Goal: Navigation & Orientation: Find specific page/section

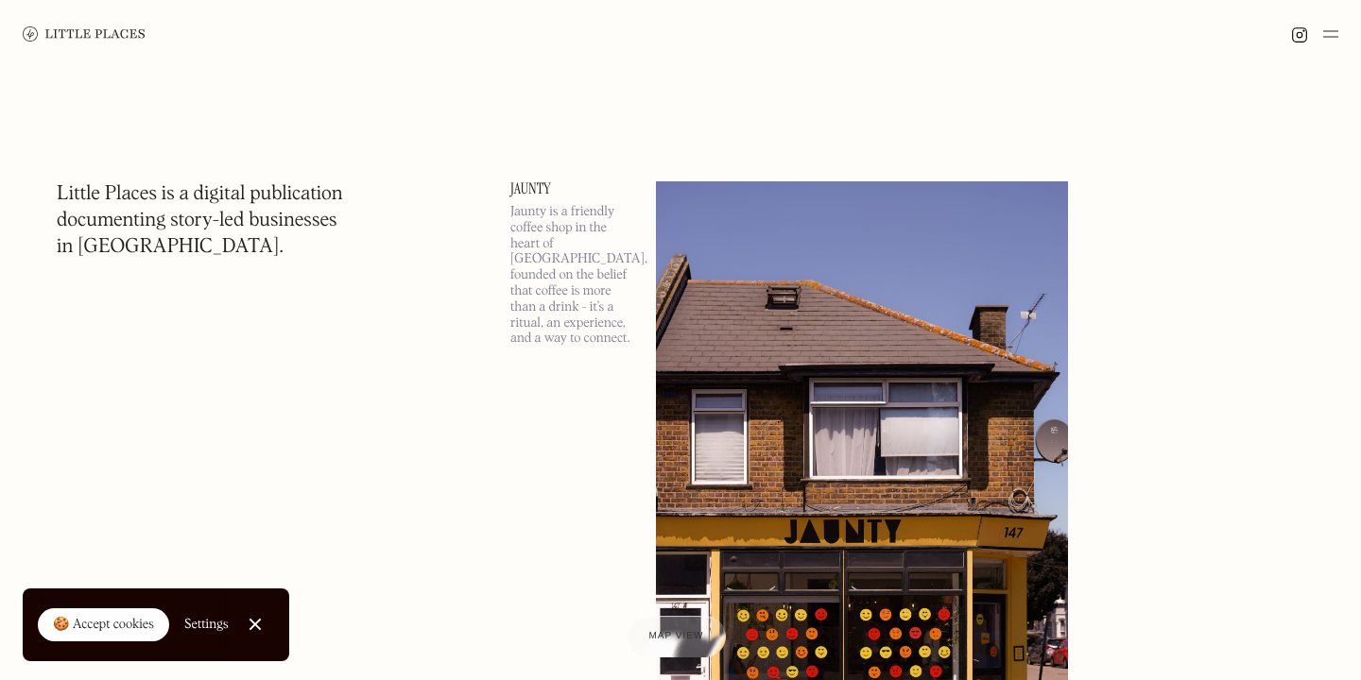
click at [1332, 27] on img at bounding box center [1330, 34] width 15 height 23
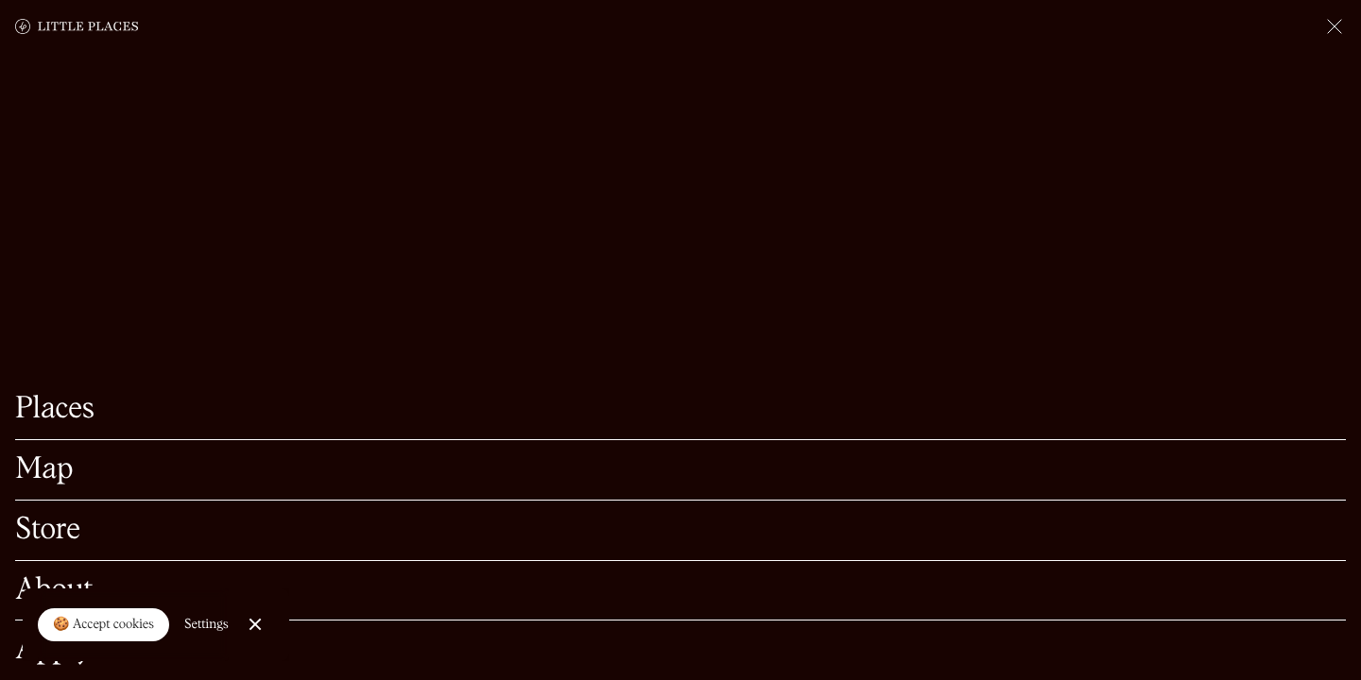
click at [190, 474] on link "Map" at bounding box center [680, 470] width 1331 height 29
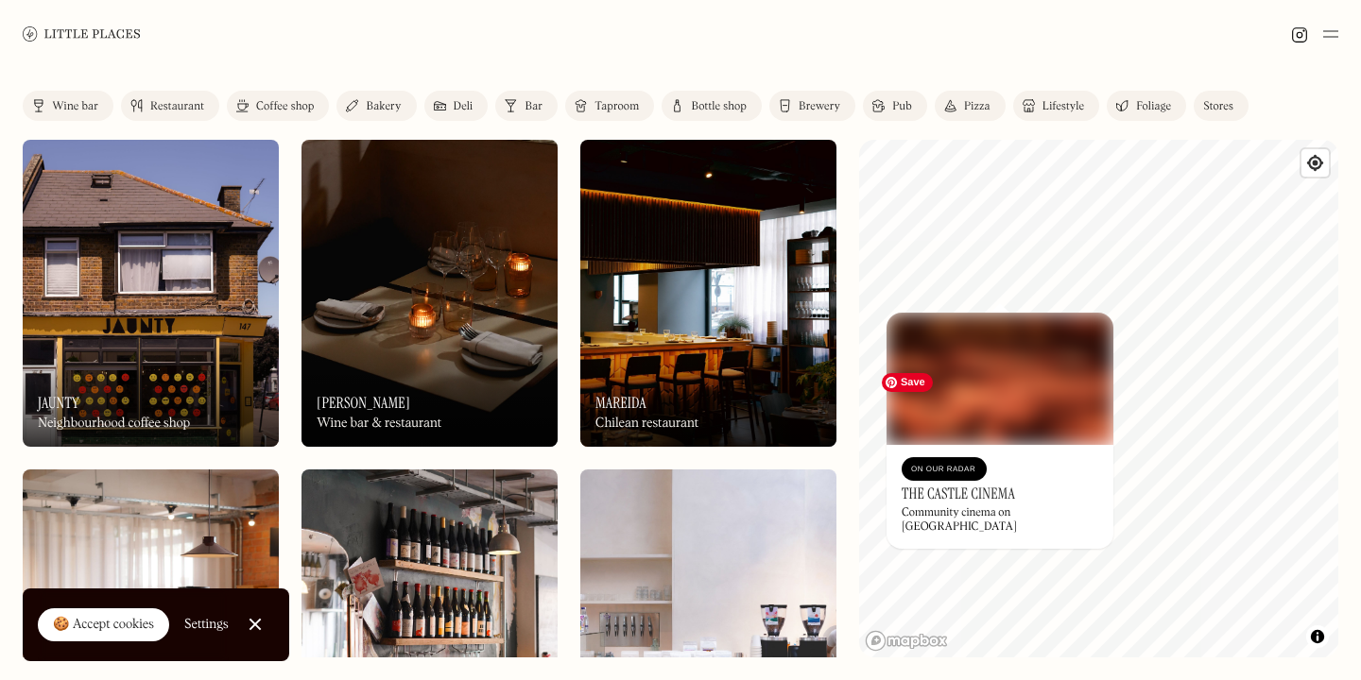
click at [1037, 387] on div "© Mapbox © OpenStreetMap Improve this map On Our Radar The Castle Cinema Commun…" at bounding box center [1098, 399] width 479 height 518
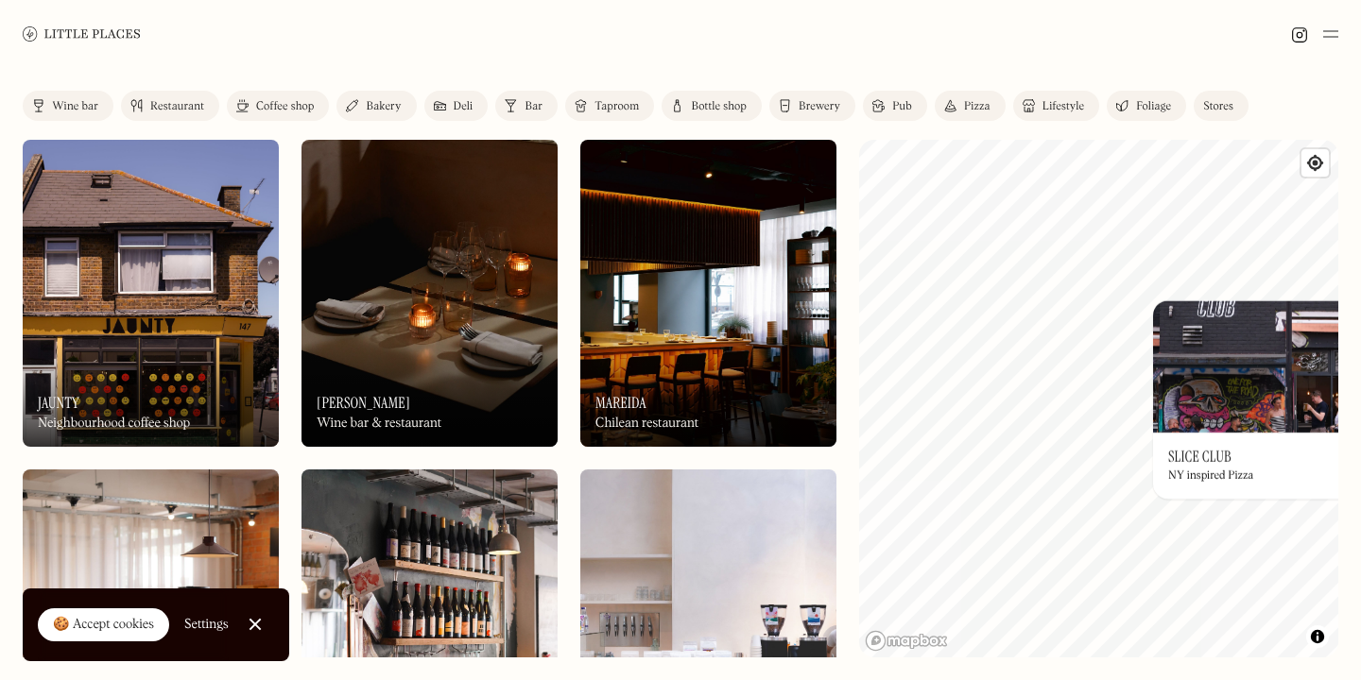
click at [1263, 447] on div "© Mapbox © OpenStreetMap Improve this map On Our Radar Slice Club NY inspired P…" at bounding box center [1098, 399] width 479 height 518
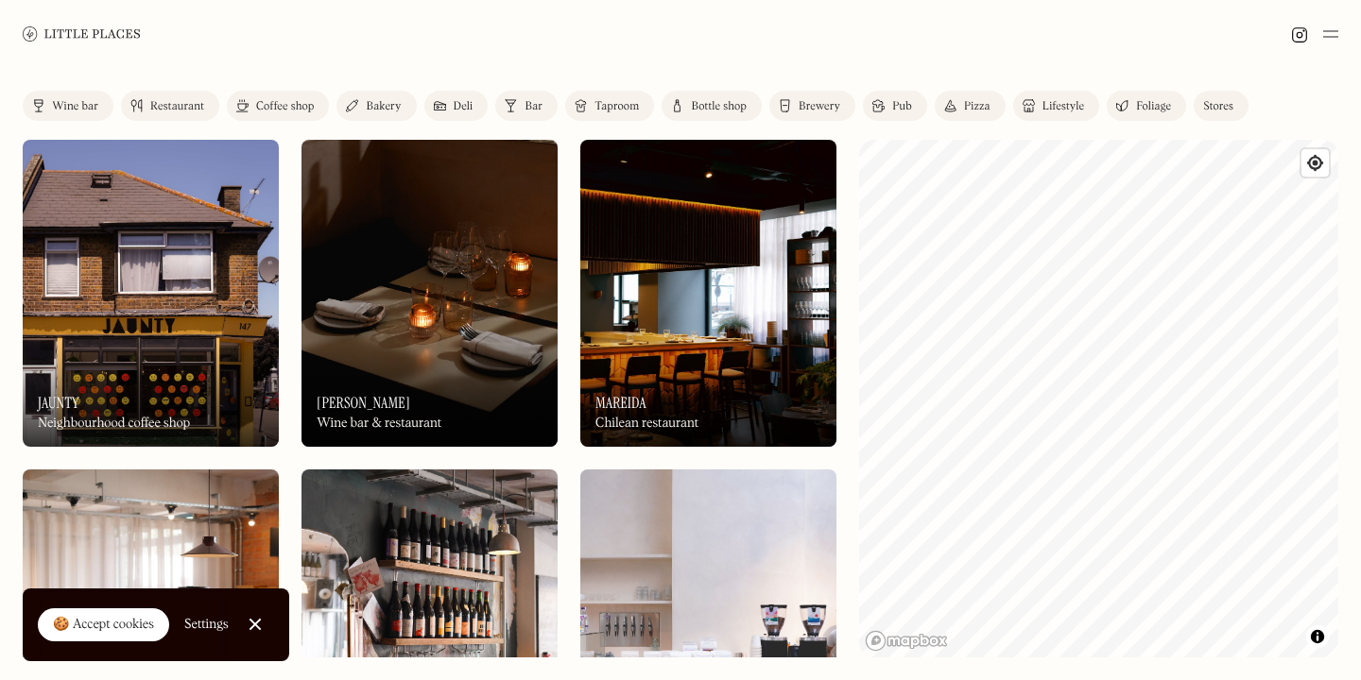
click at [1360, 578] on div "Label Wine bar Restaurant Coffee shop Bakery Deli Bar Taproom Bottle shop Brewe…" at bounding box center [680, 374] width 1361 height 612
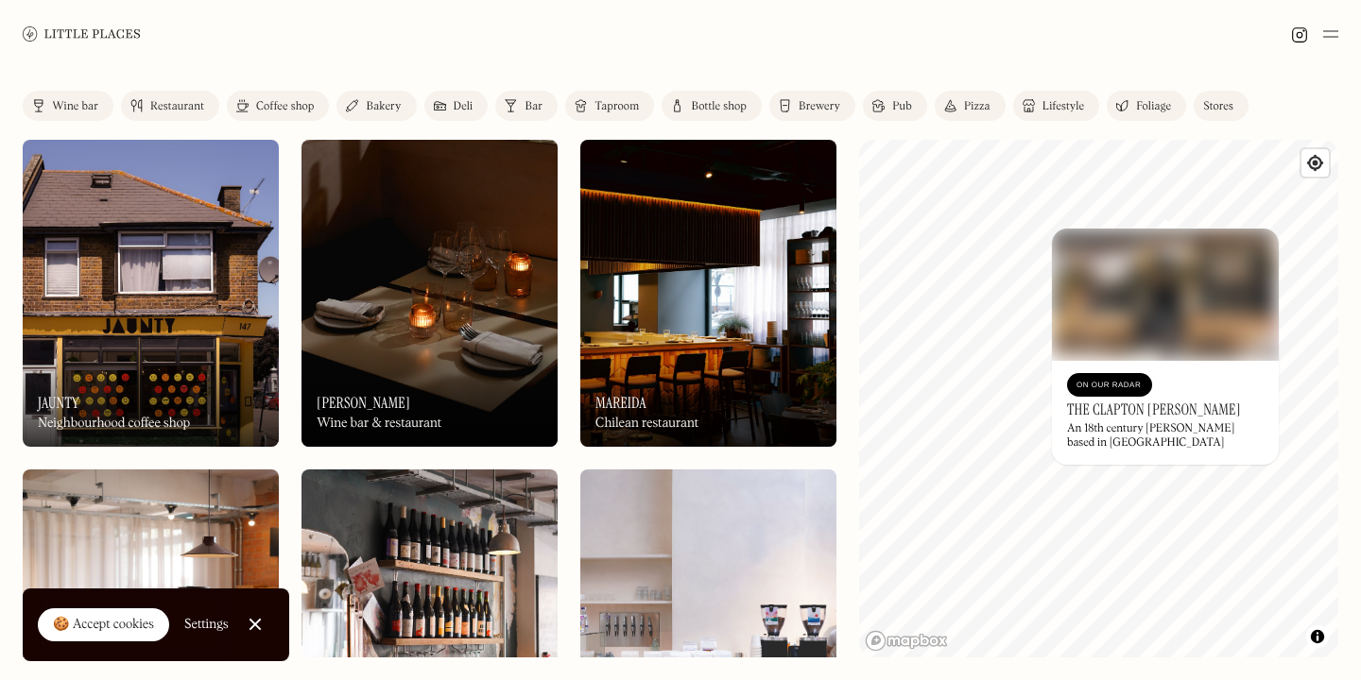
click at [1107, 229] on img at bounding box center [1165, 295] width 227 height 132
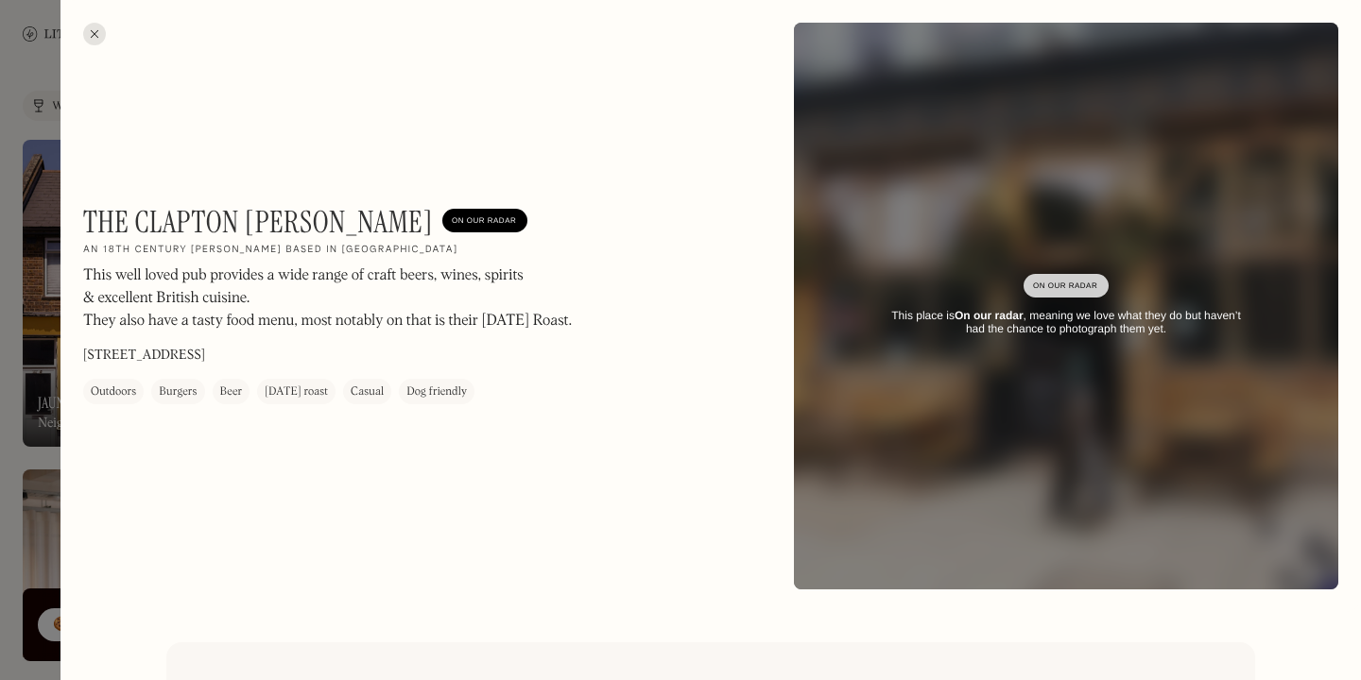
click at [94, 33] on div at bounding box center [94, 34] width 23 height 23
